Goal: Communication & Community: Answer question/provide support

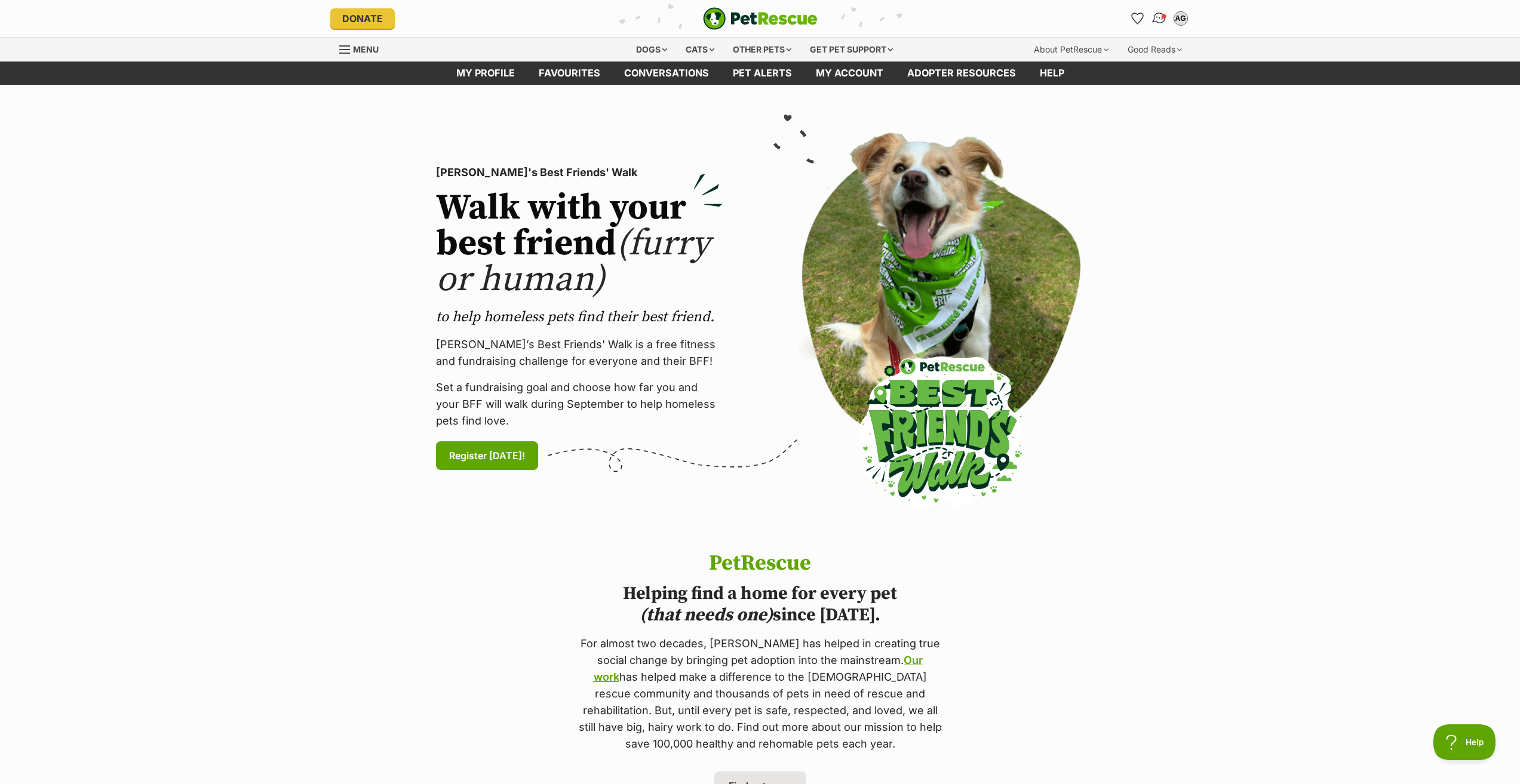
click at [1155, 16] on img "Conversations" at bounding box center [1159, 18] width 16 height 16
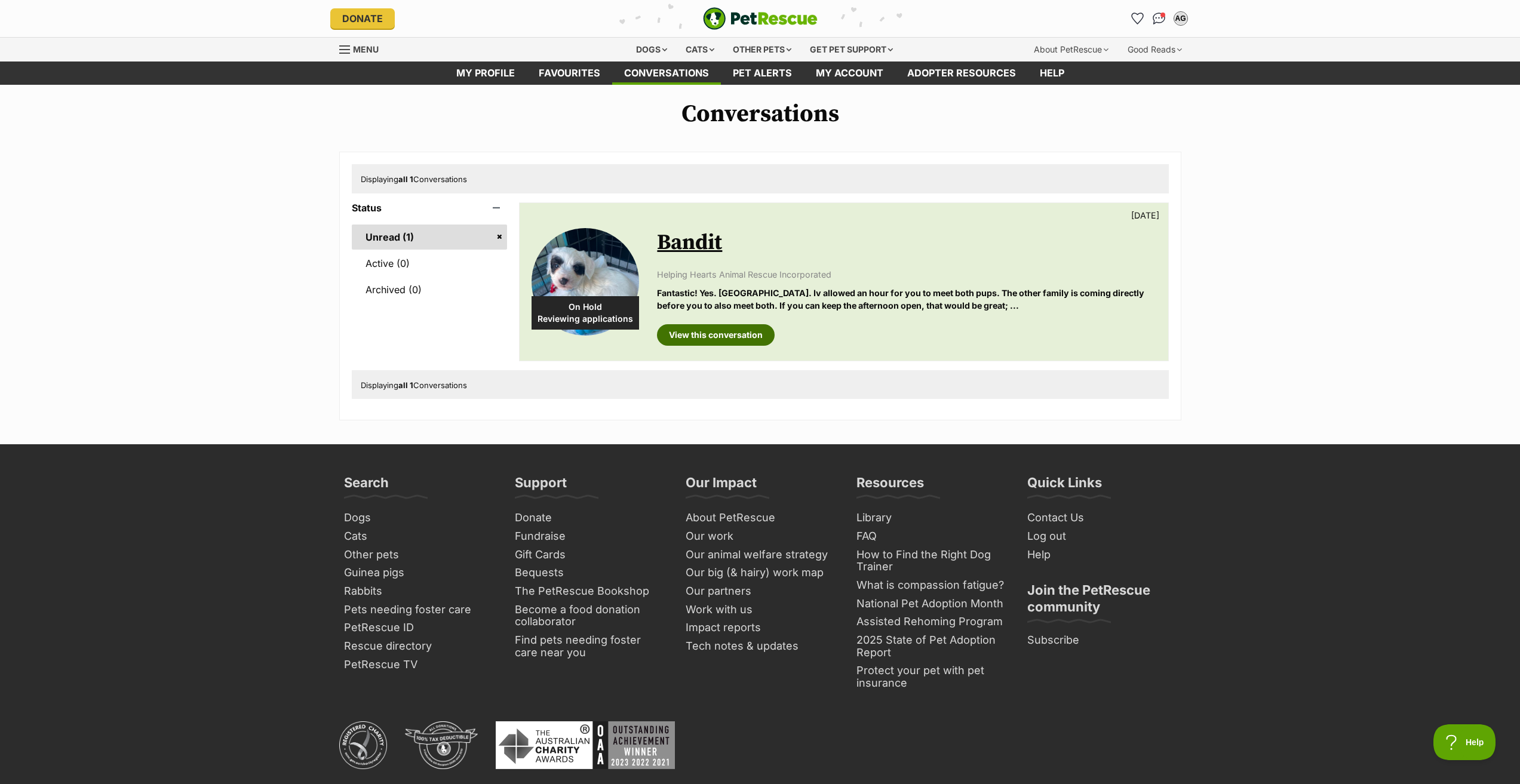
click at [714, 329] on link "View this conversation" at bounding box center [716, 335] width 118 height 22
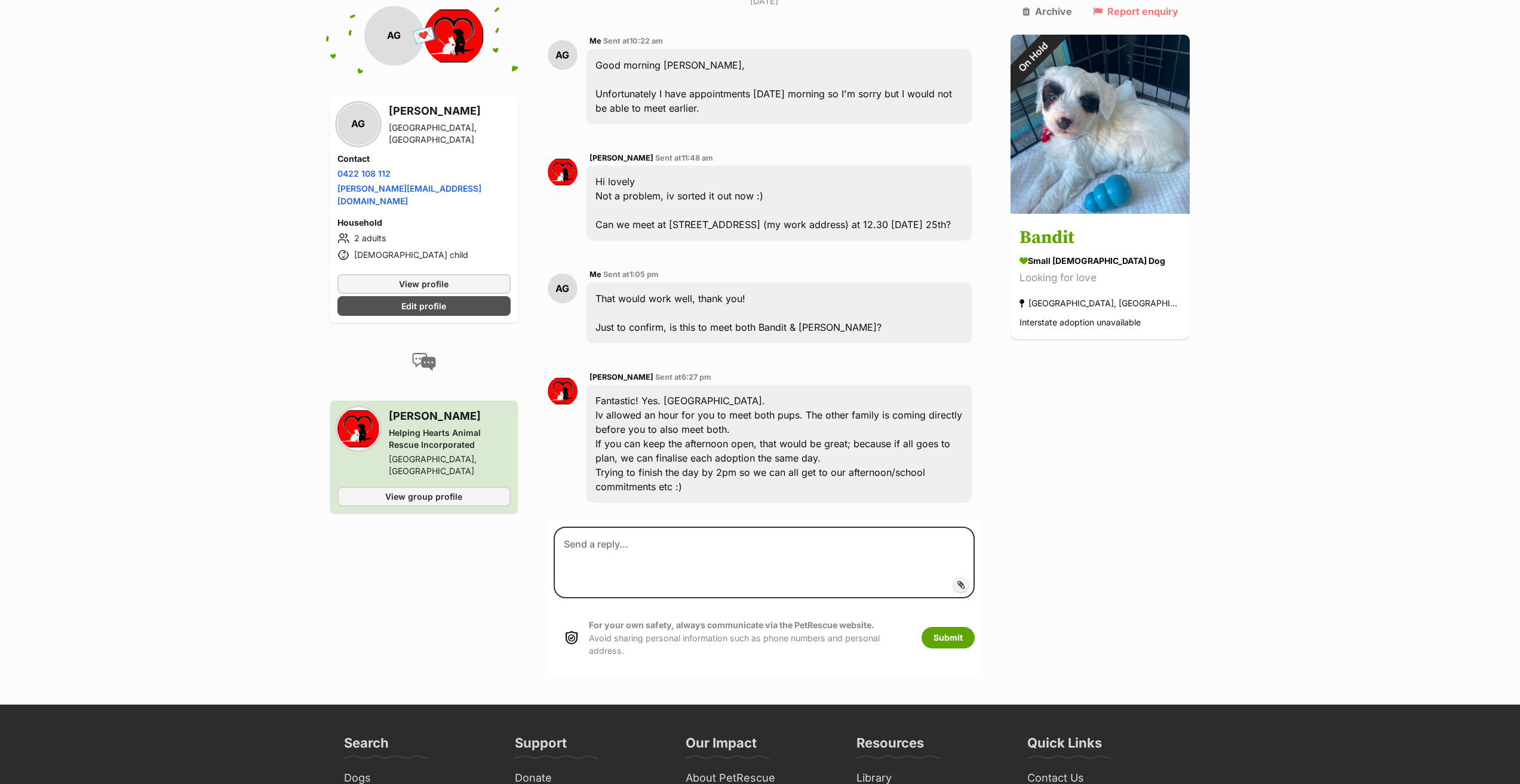
scroll to position [3099, 0]
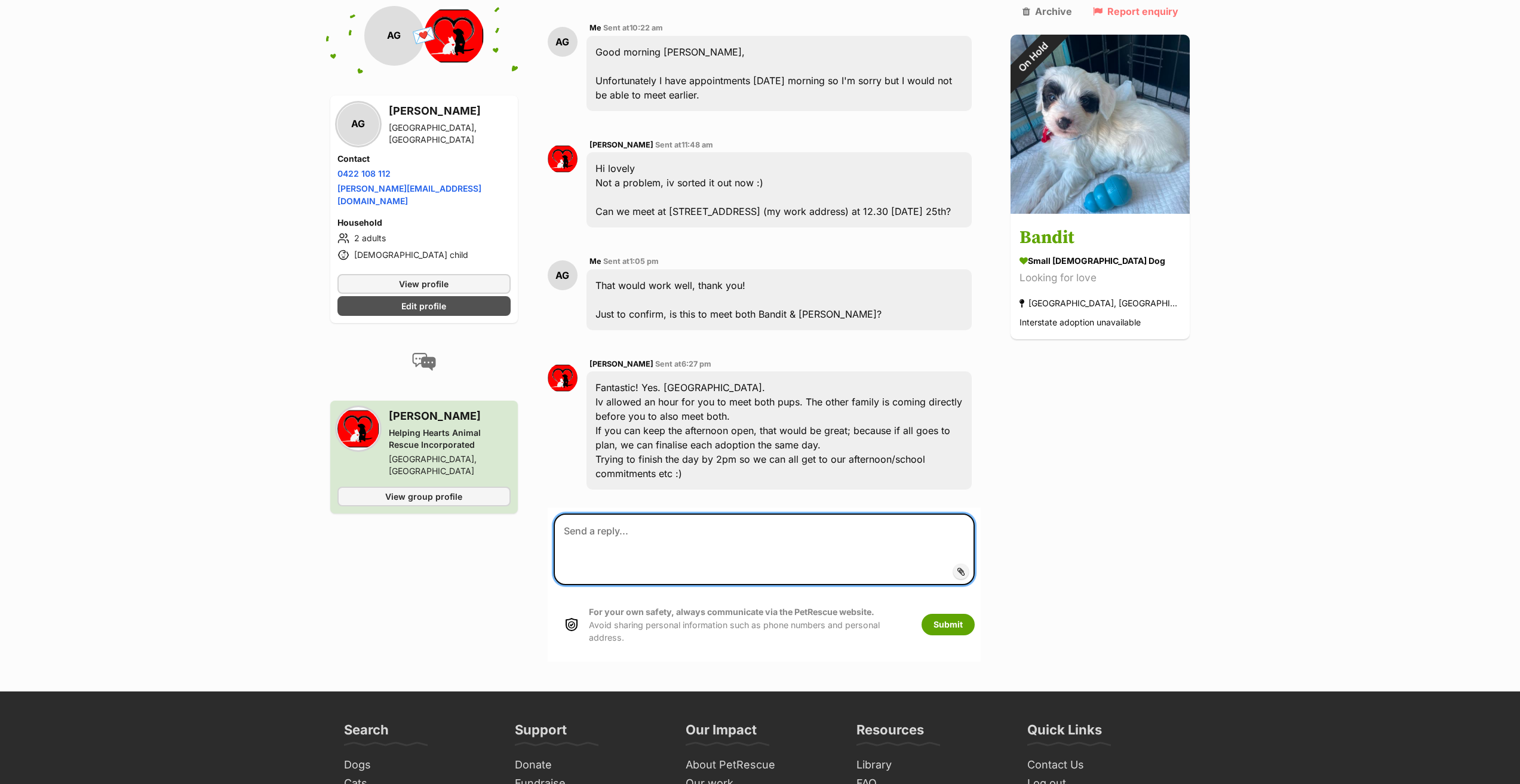
click at [642, 514] on textarea at bounding box center [765, 549] width 422 height 72
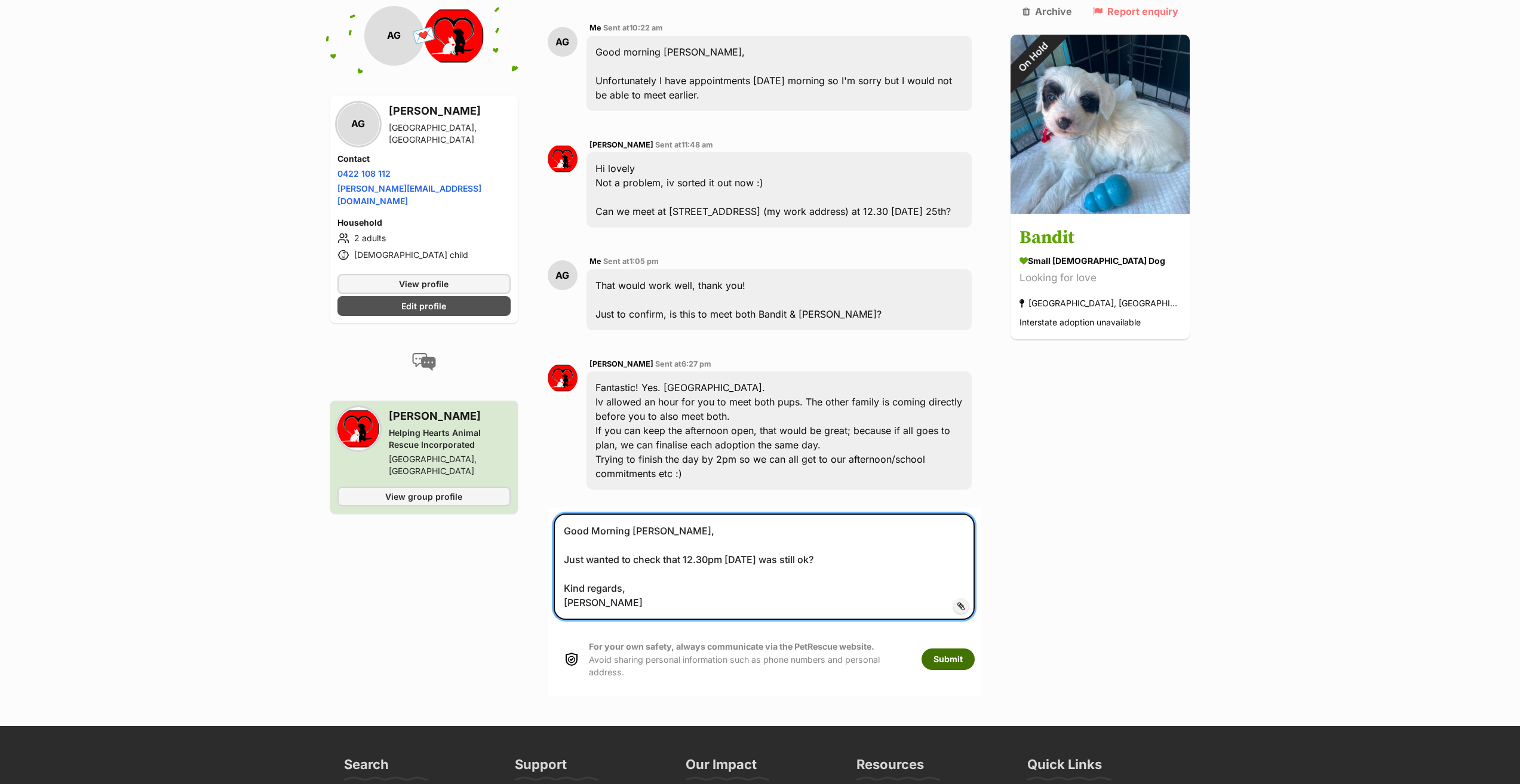
type textarea "Good Morning Dani, Just wanted to check that 12.30pm today was still ok? Kind r…"
click at [975, 648] on button "Submit" at bounding box center [948, 659] width 53 height 22
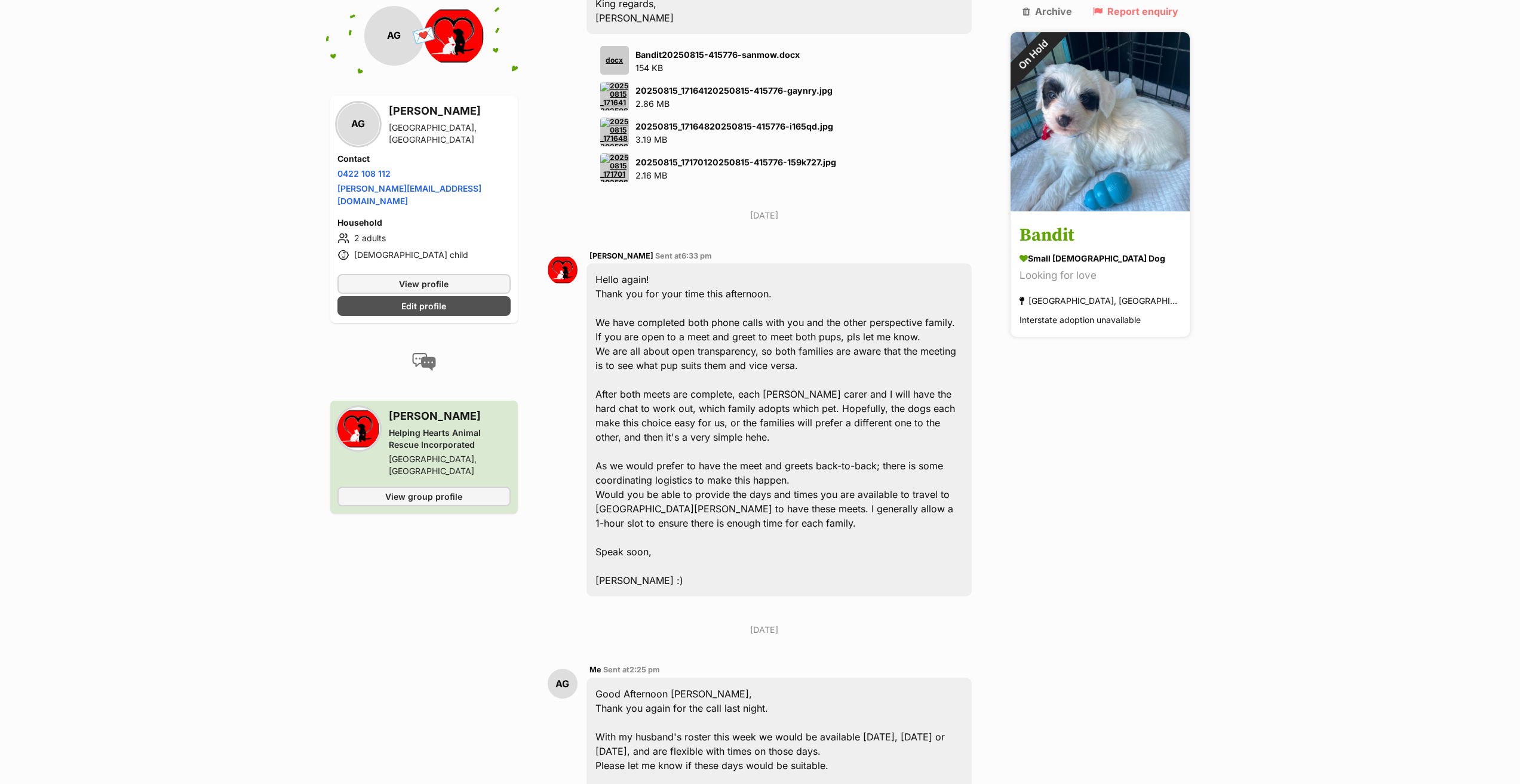
scroll to position [1777, 0]
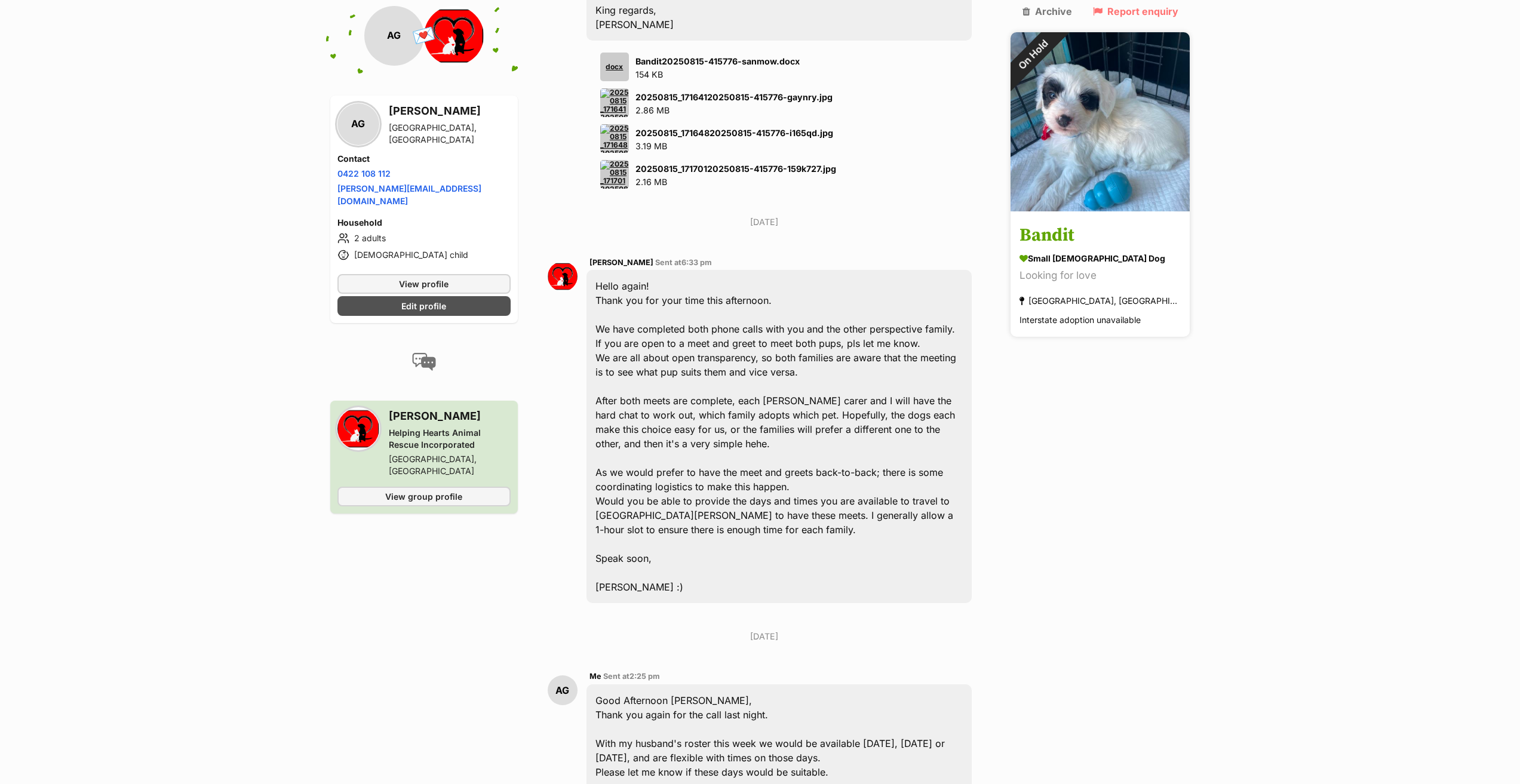
click at [1136, 124] on img at bounding box center [1100, 122] width 179 height 179
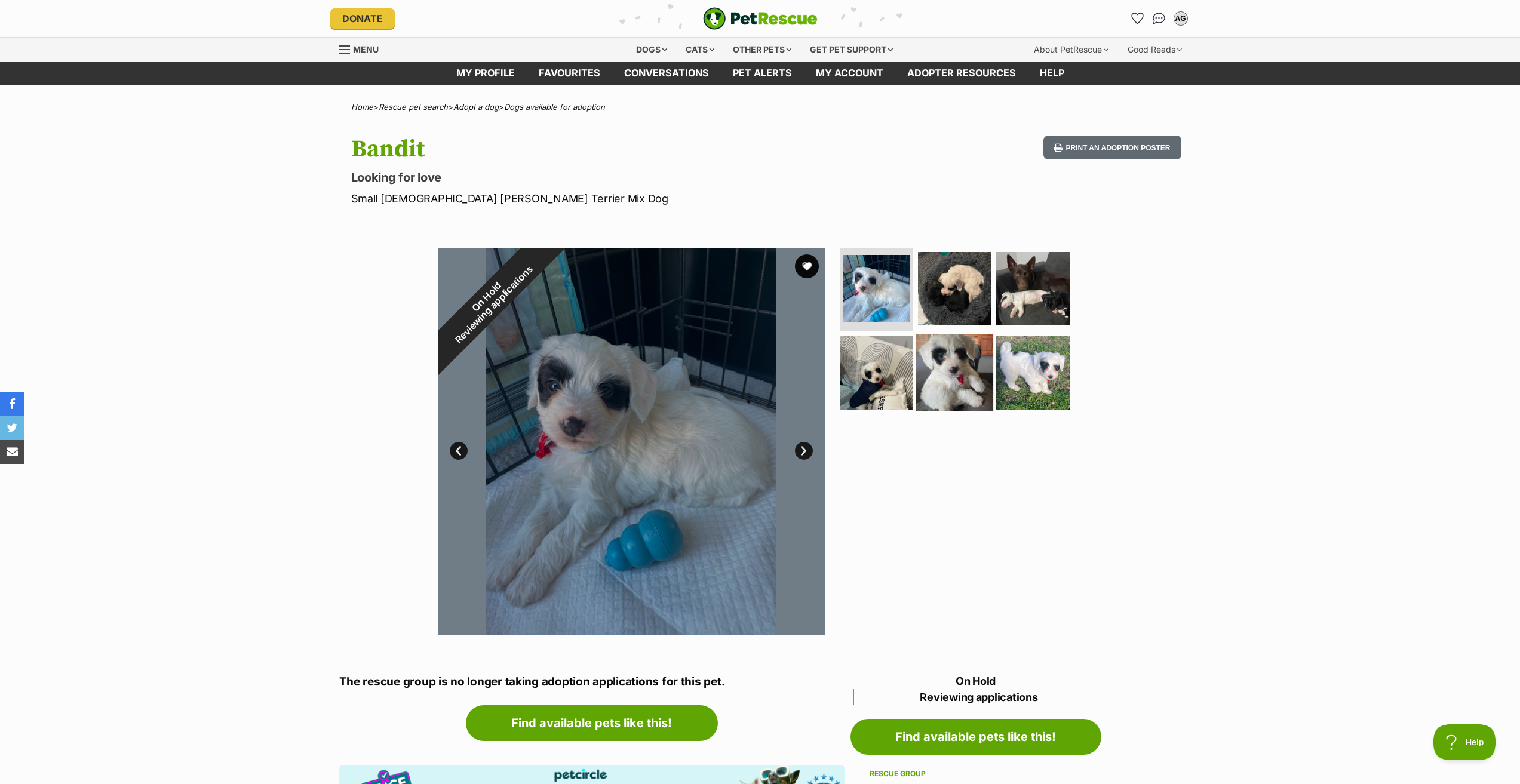
click at [980, 376] on img at bounding box center [955, 373] width 77 height 77
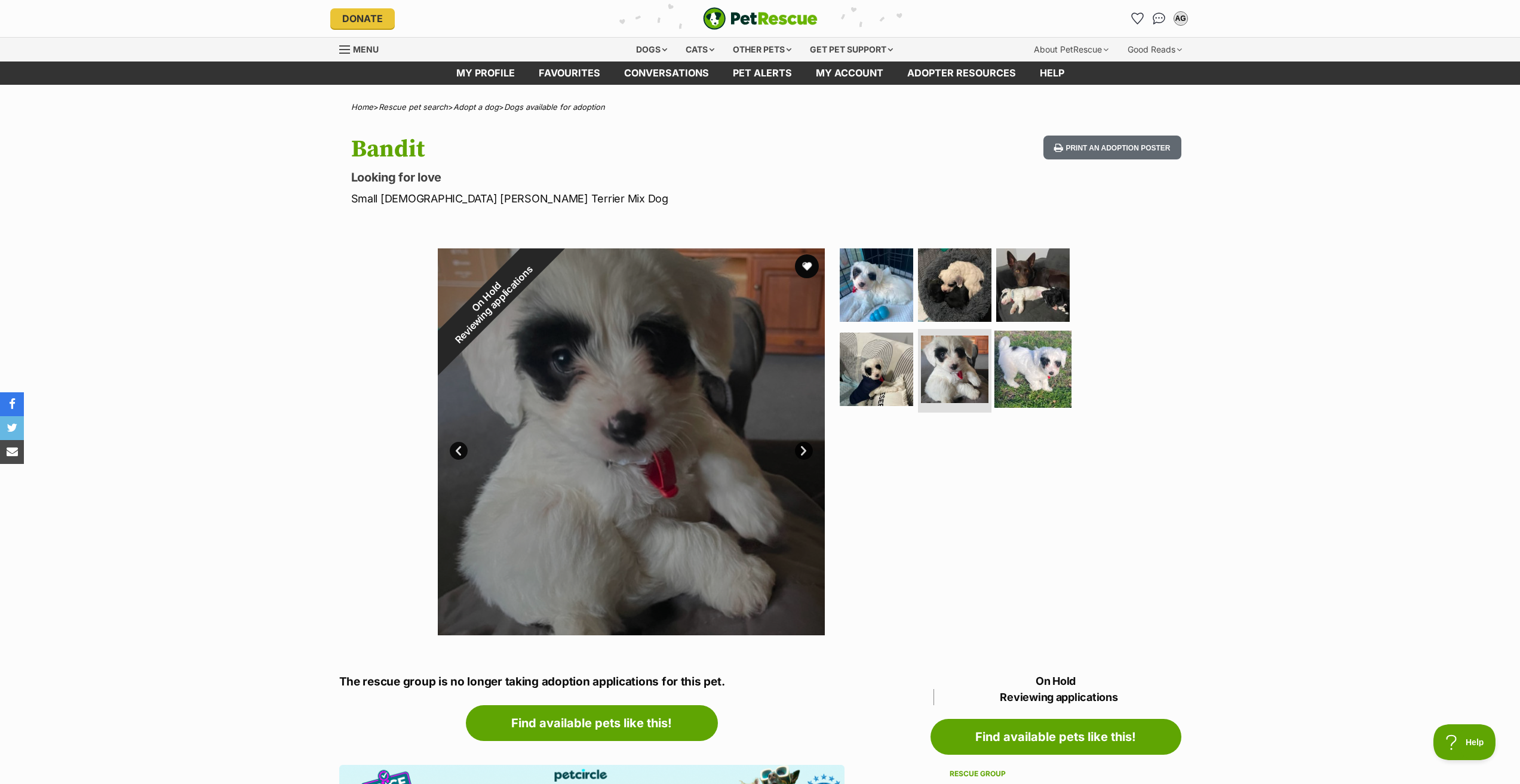
click at [1016, 376] on img at bounding box center [1033, 369] width 77 height 77
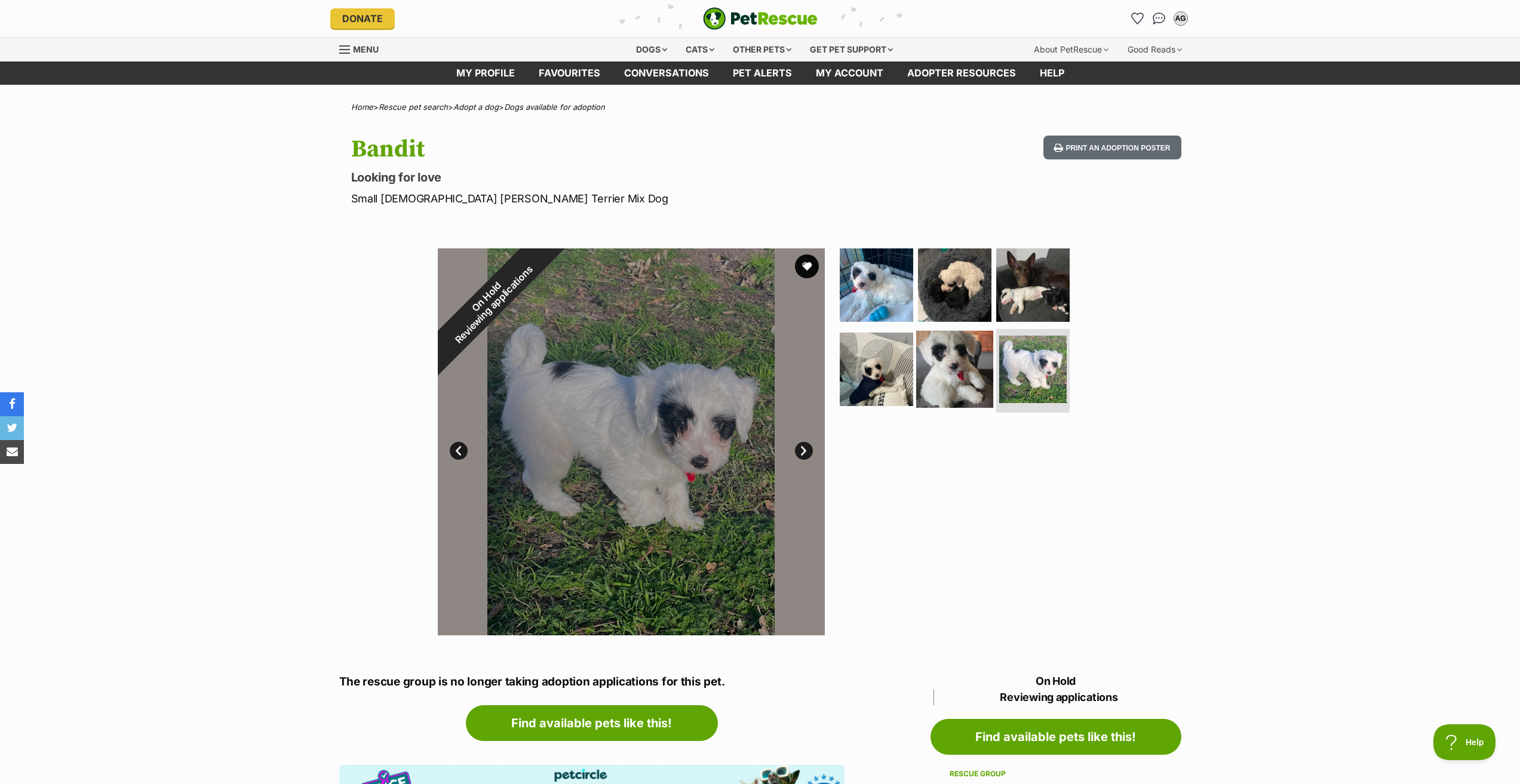
click at [978, 377] on img at bounding box center [955, 369] width 77 height 77
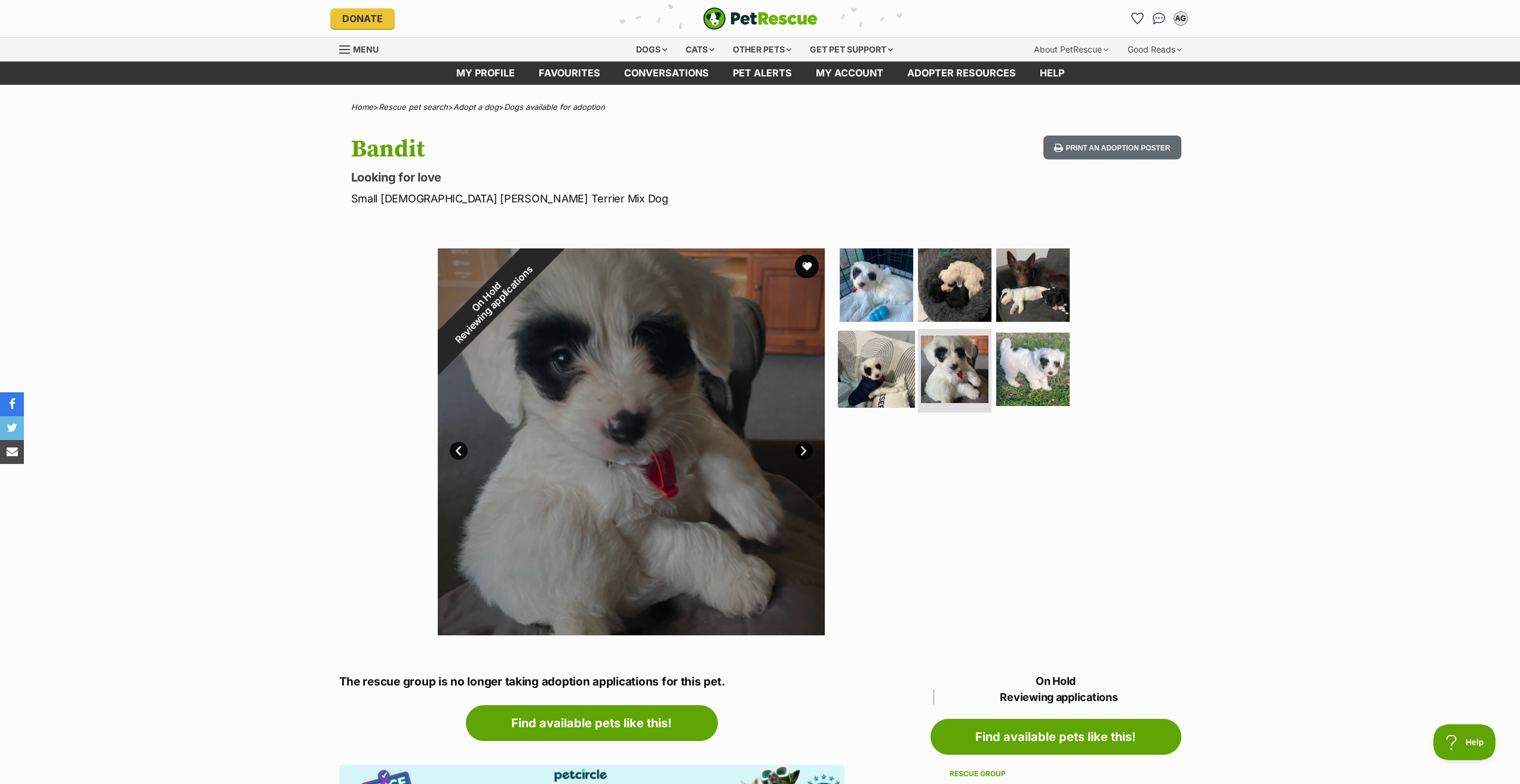
click at [903, 381] on img at bounding box center [876, 369] width 77 height 77
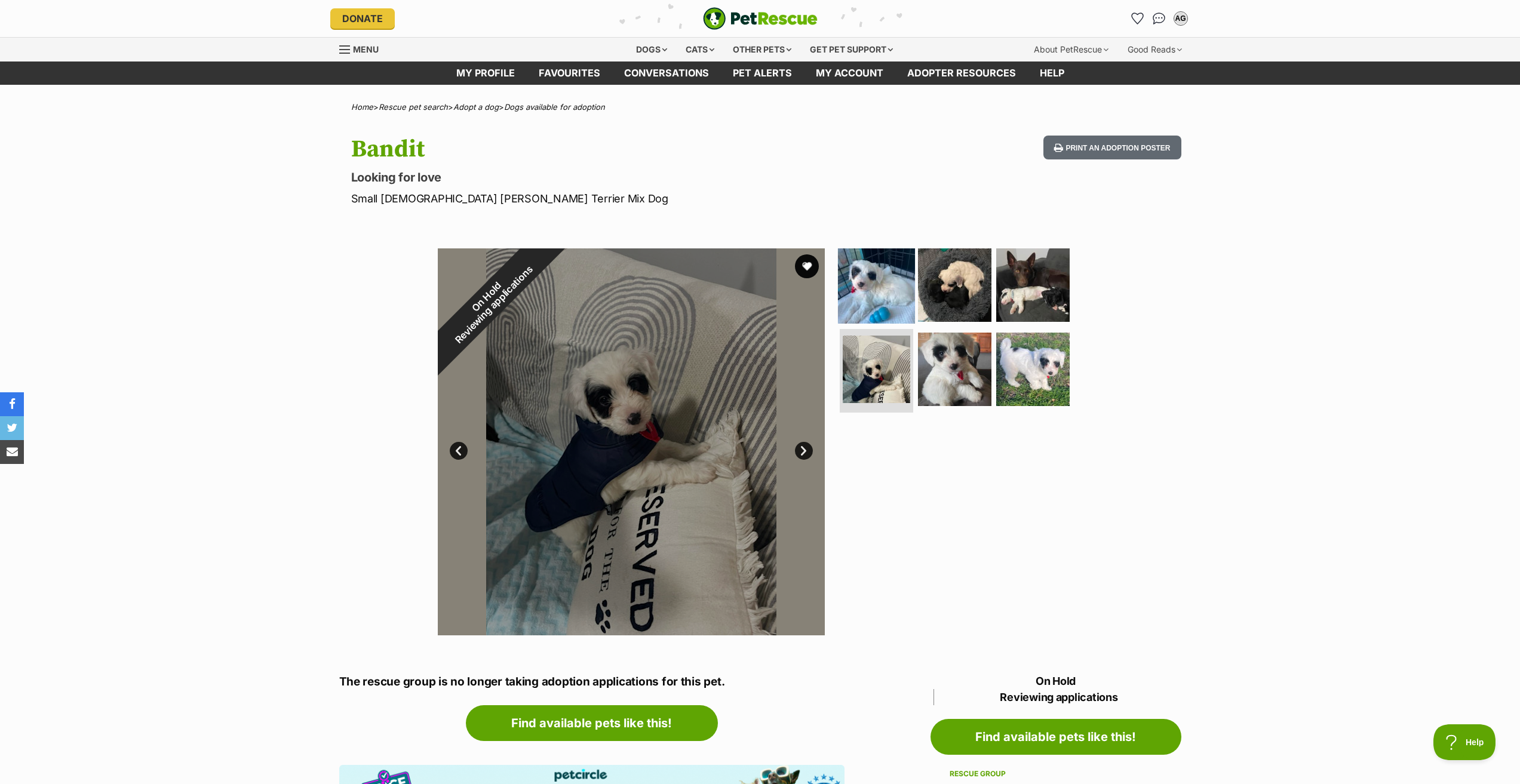
click at [882, 286] on img at bounding box center [876, 285] width 77 height 77
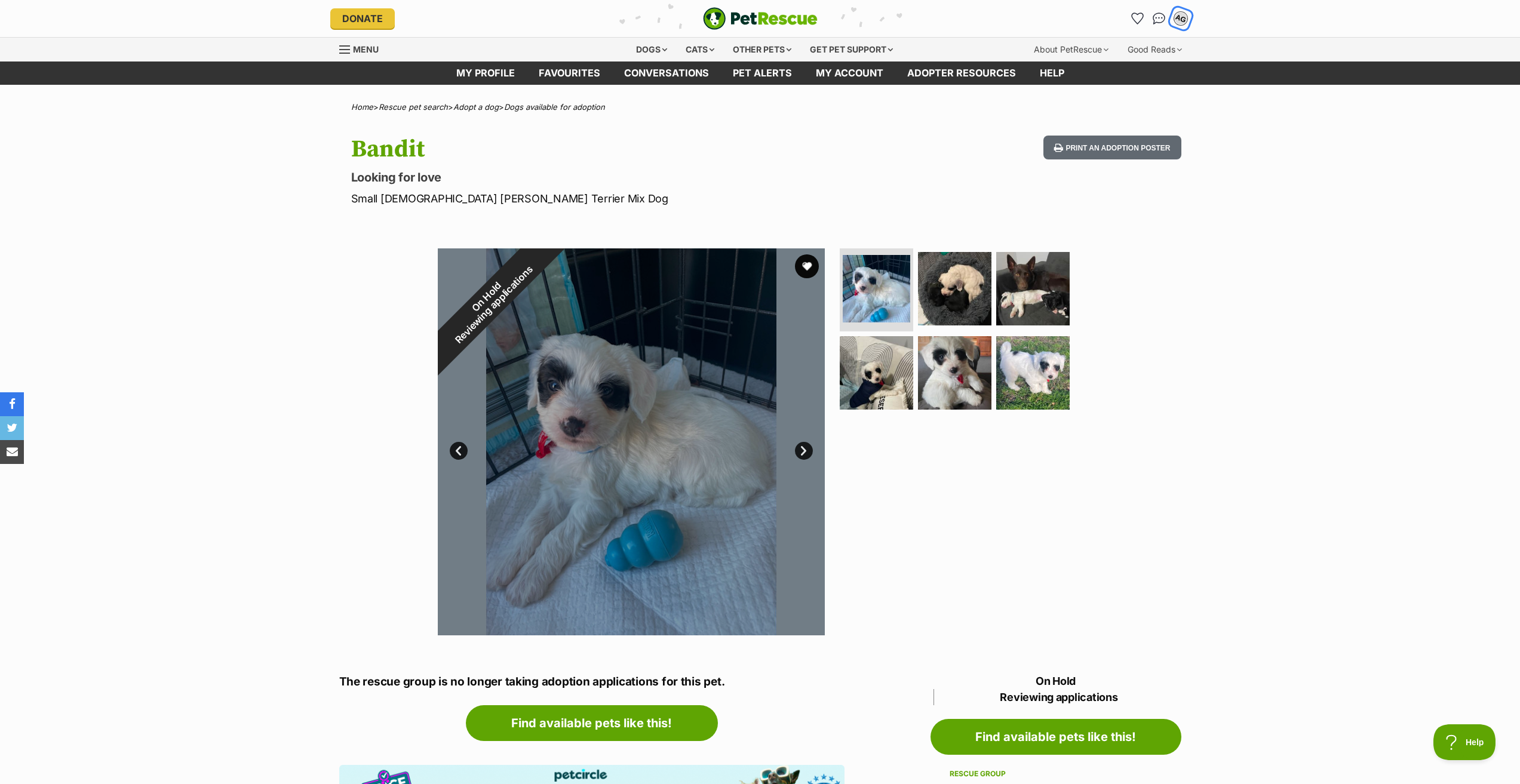
click at [1178, 19] on div "AG" at bounding box center [1181, 18] width 16 height 16
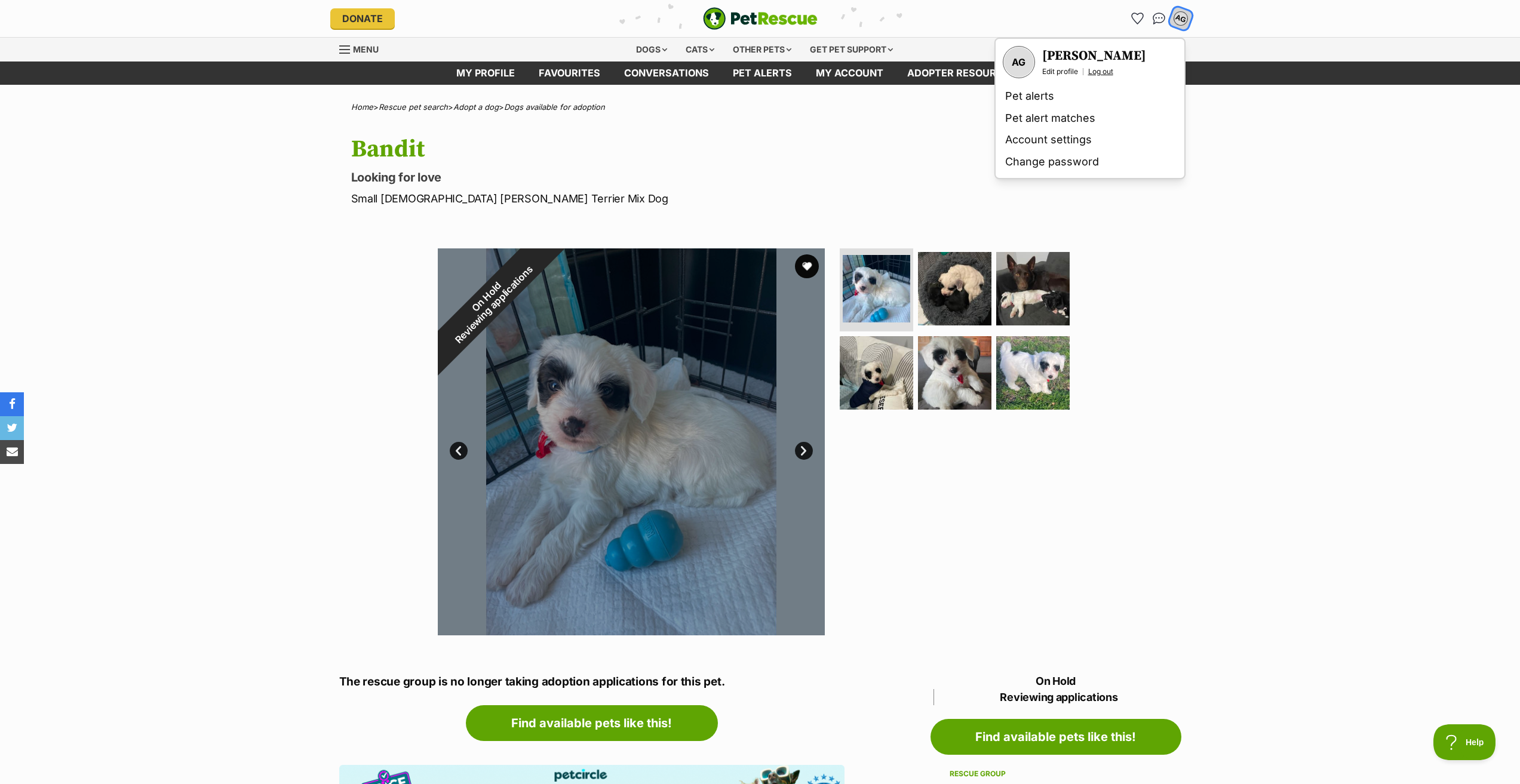
click at [1103, 69] on link "Log out" at bounding box center [1100, 72] width 25 height 9
